Goal: Information Seeking & Learning: Check status

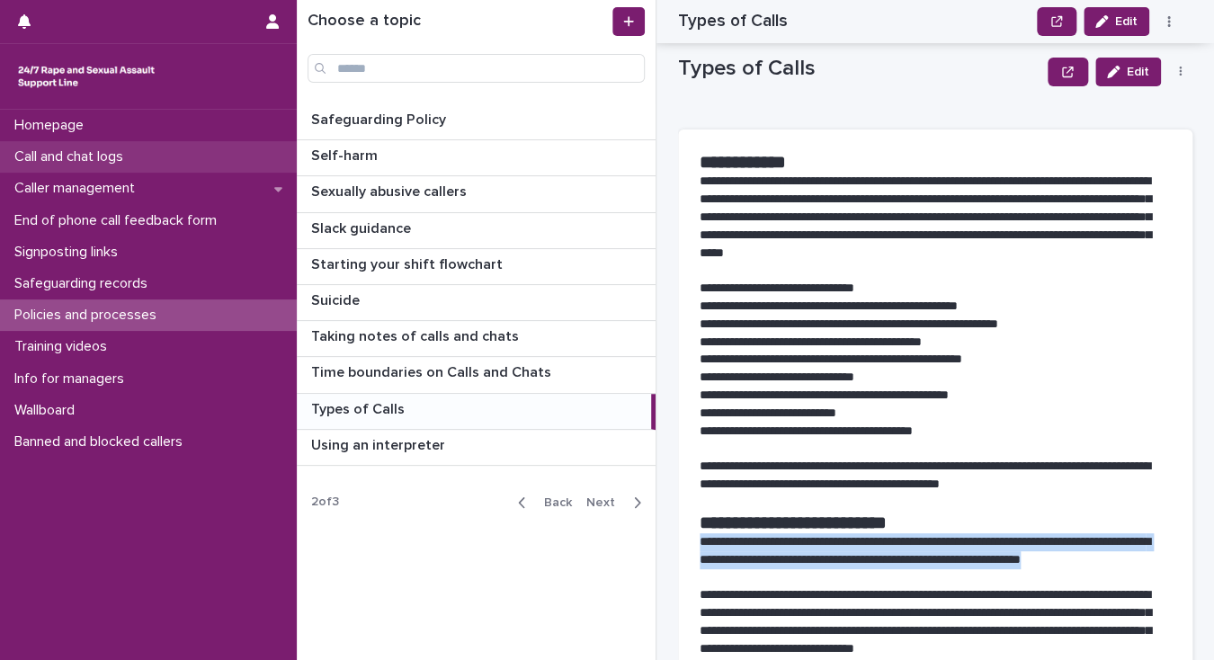
scroll to position [504, 0]
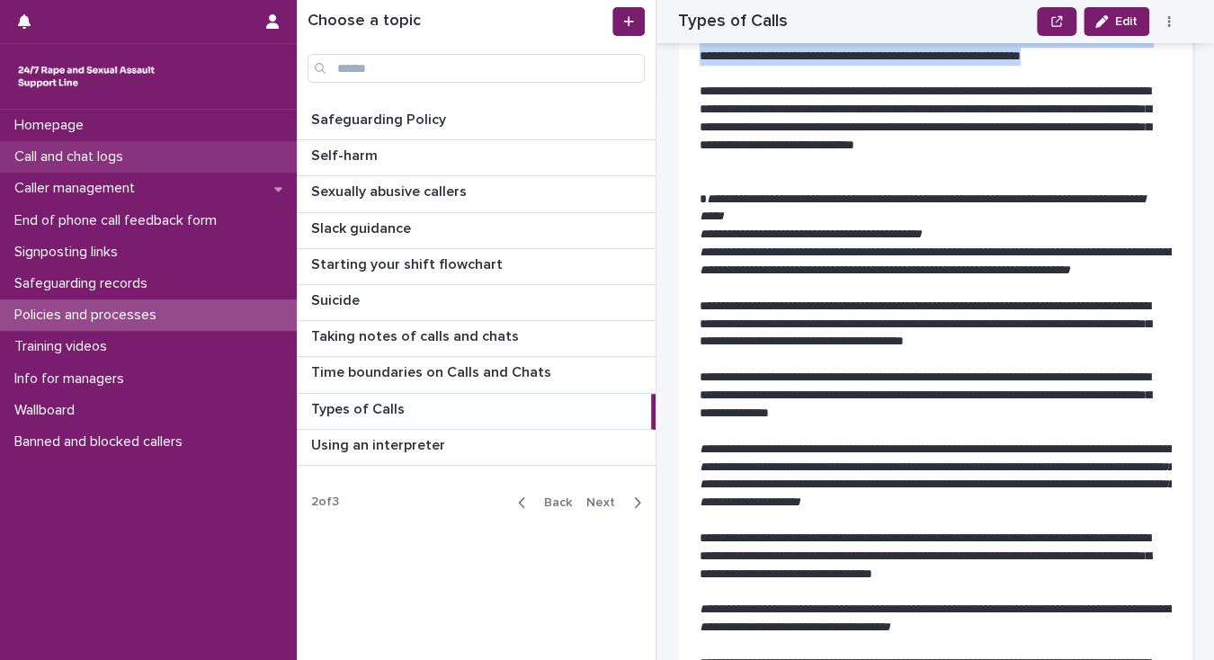
click at [119, 156] on p "Call and chat logs" at bounding box center [72, 156] width 130 height 17
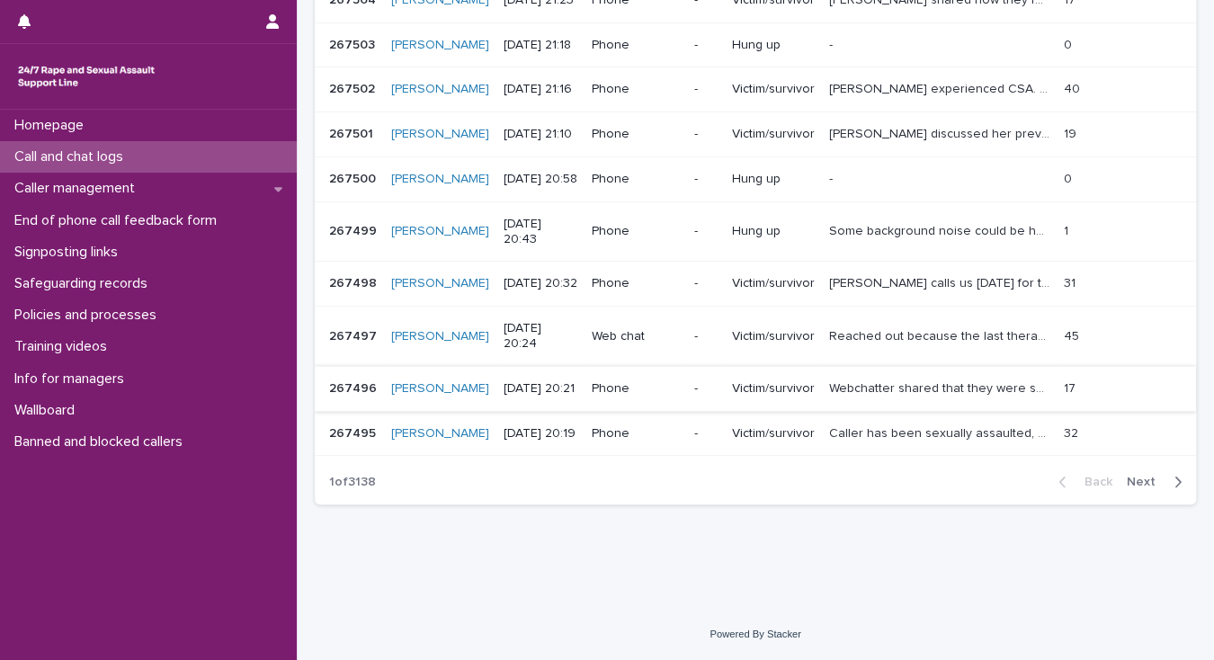
scroll to position [432, 0]
click at [1127, 480] on span "Next" at bounding box center [1147, 482] width 40 height 13
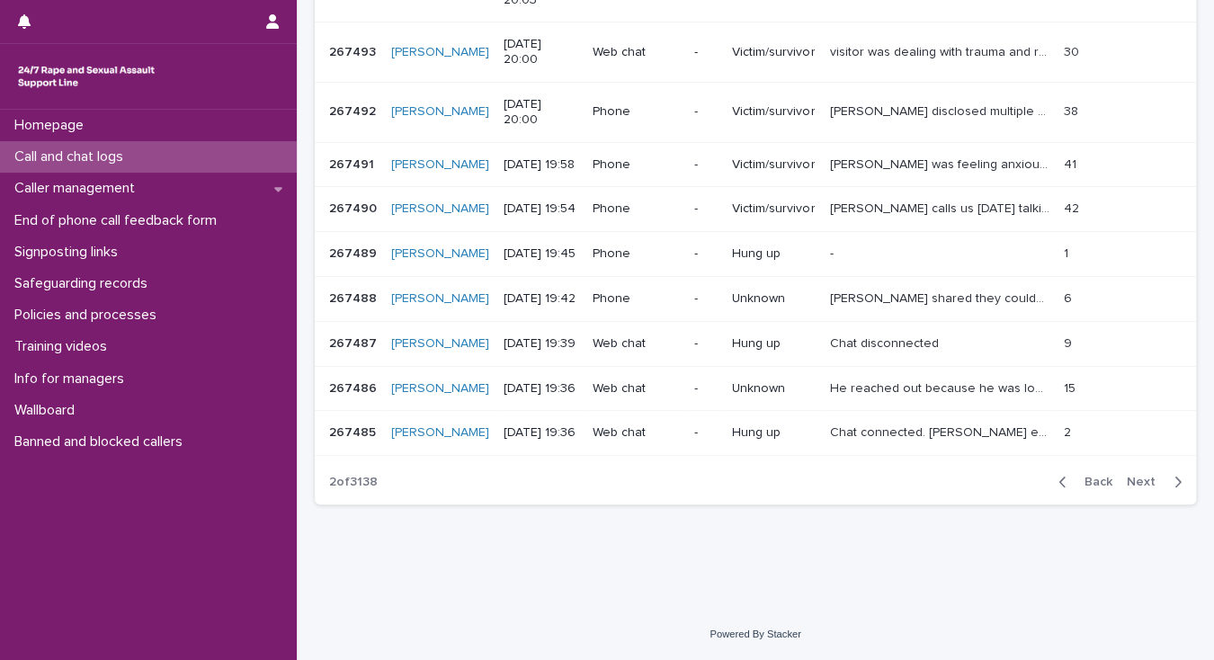
scroll to position [419, 0]
click at [853, 288] on p "[PERSON_NAME] shared they couldn't hear my my voice sounded slow - explored how…" at bounding box center [941, 297] width 224 height 19
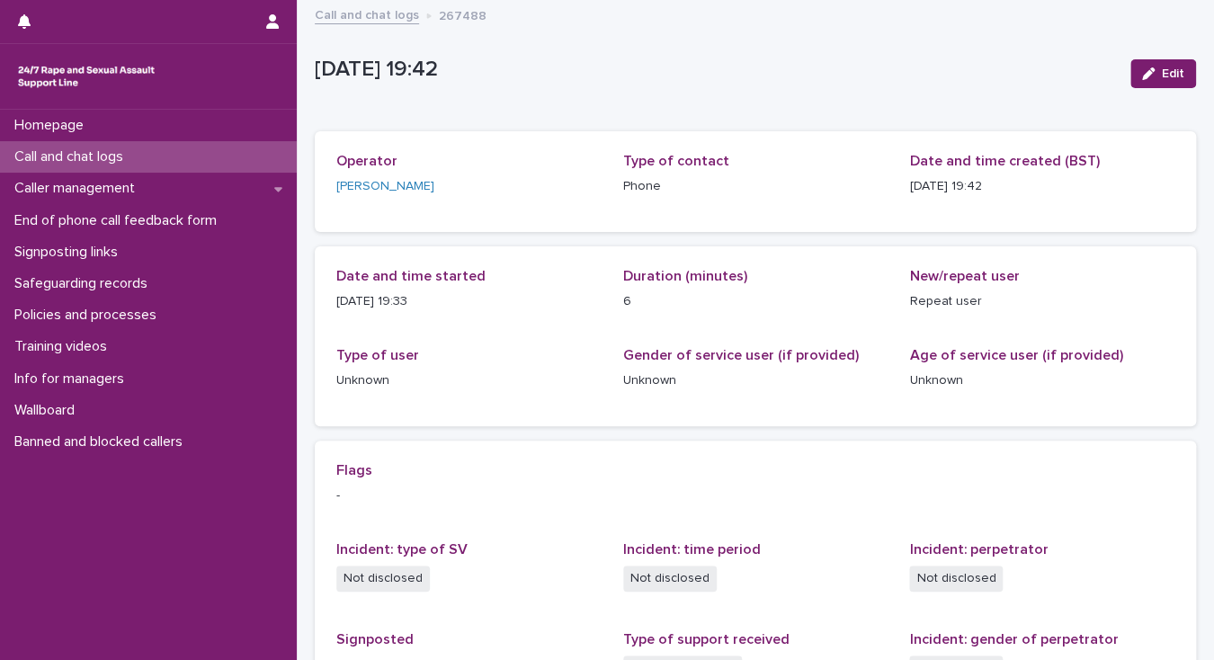
click at [143, 158] on div "Call and chat logs" at bounding box center [148, 156] width 297 height 31
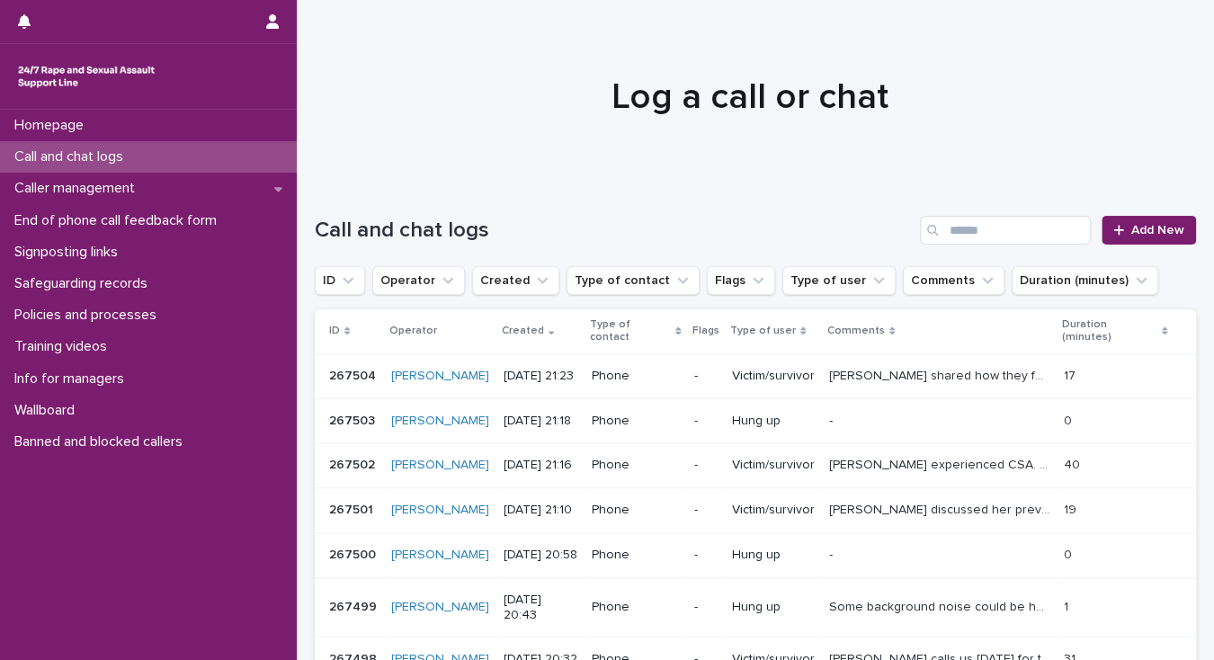
click at [863, 372] on p "[PERSON_NAME] shared how they feel about our technical issues and the mention o…" at bounding box center [941, 374] width 224 height 19
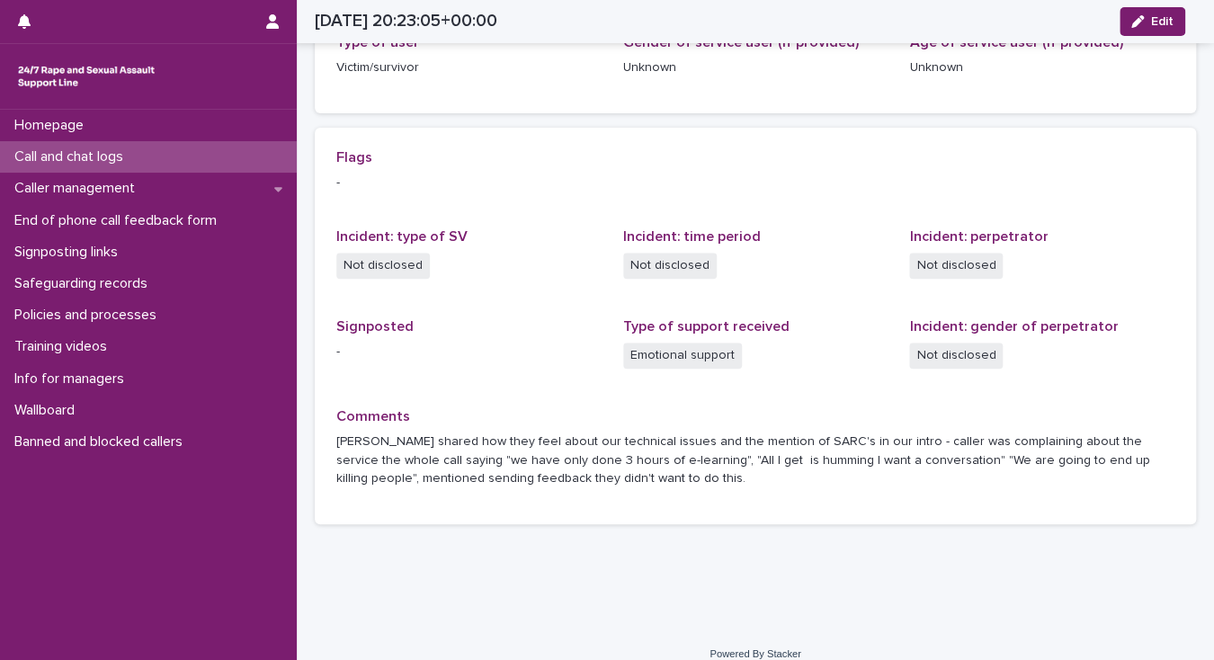
scroll to position [333, 0]
